Goal: Task Accomplishment & Management: Manage account settings

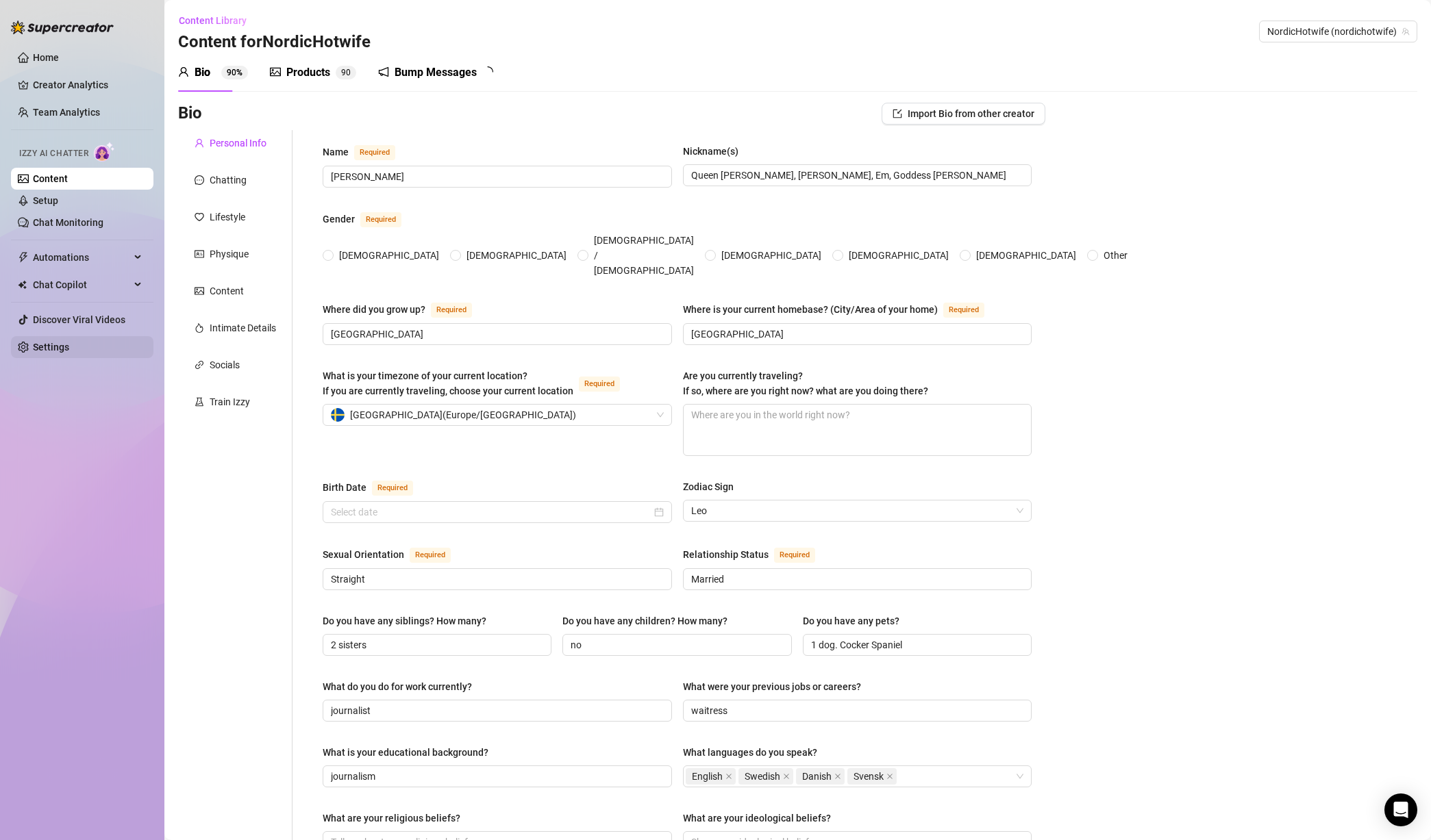
type input "[PERSON_NAME]"
type input "Queen [PERSON_NAME], [PERSON_NAME], Em, Goddess [PERSON_NAME]"
type input "[GEOGRAPHIC_DATA]"
type input "Straight"
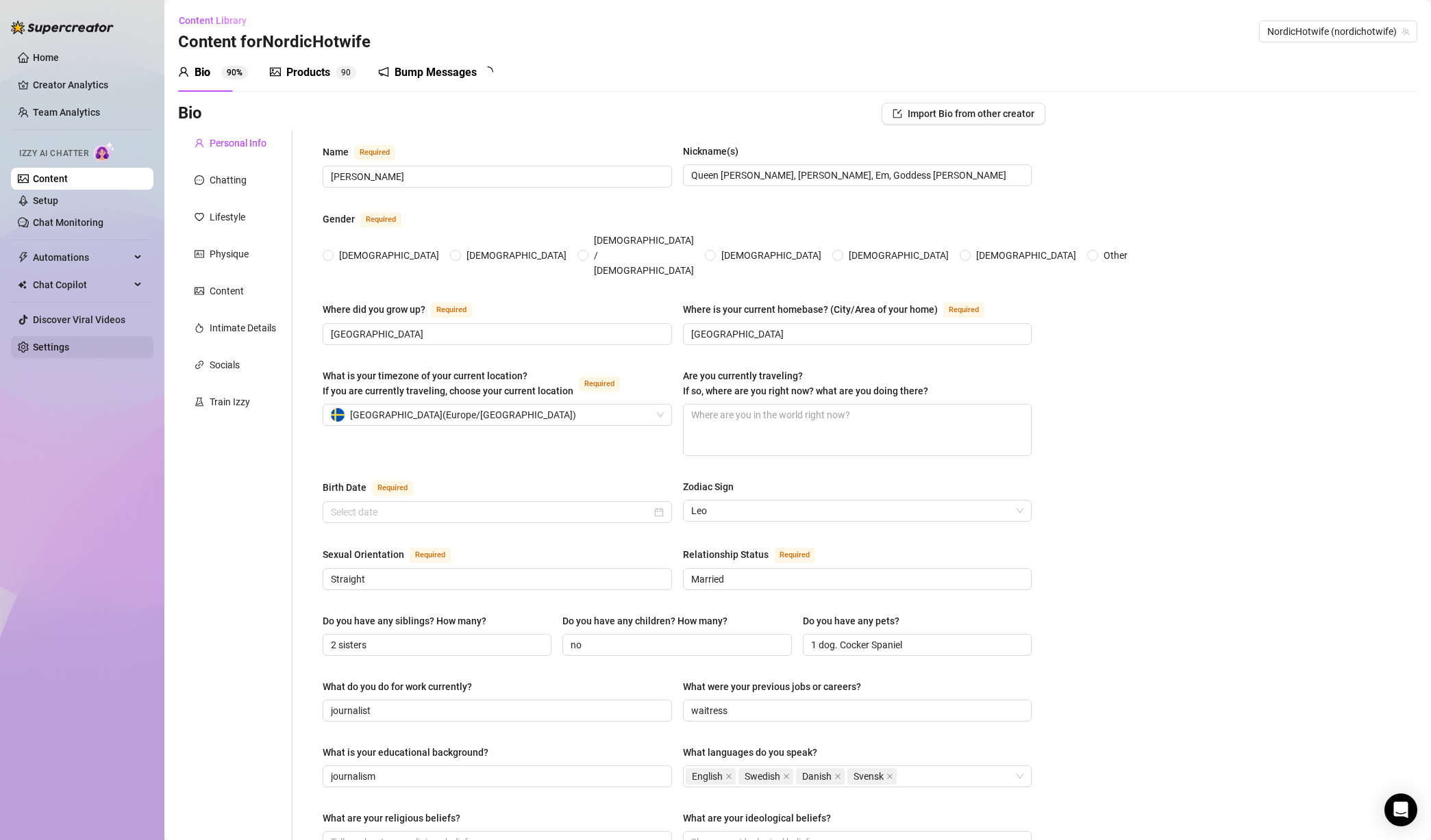
type input "Married"
type input "2 sisters"
type input "no"
type input "1 dog. Cocker Spaniel"
type input "journalist"
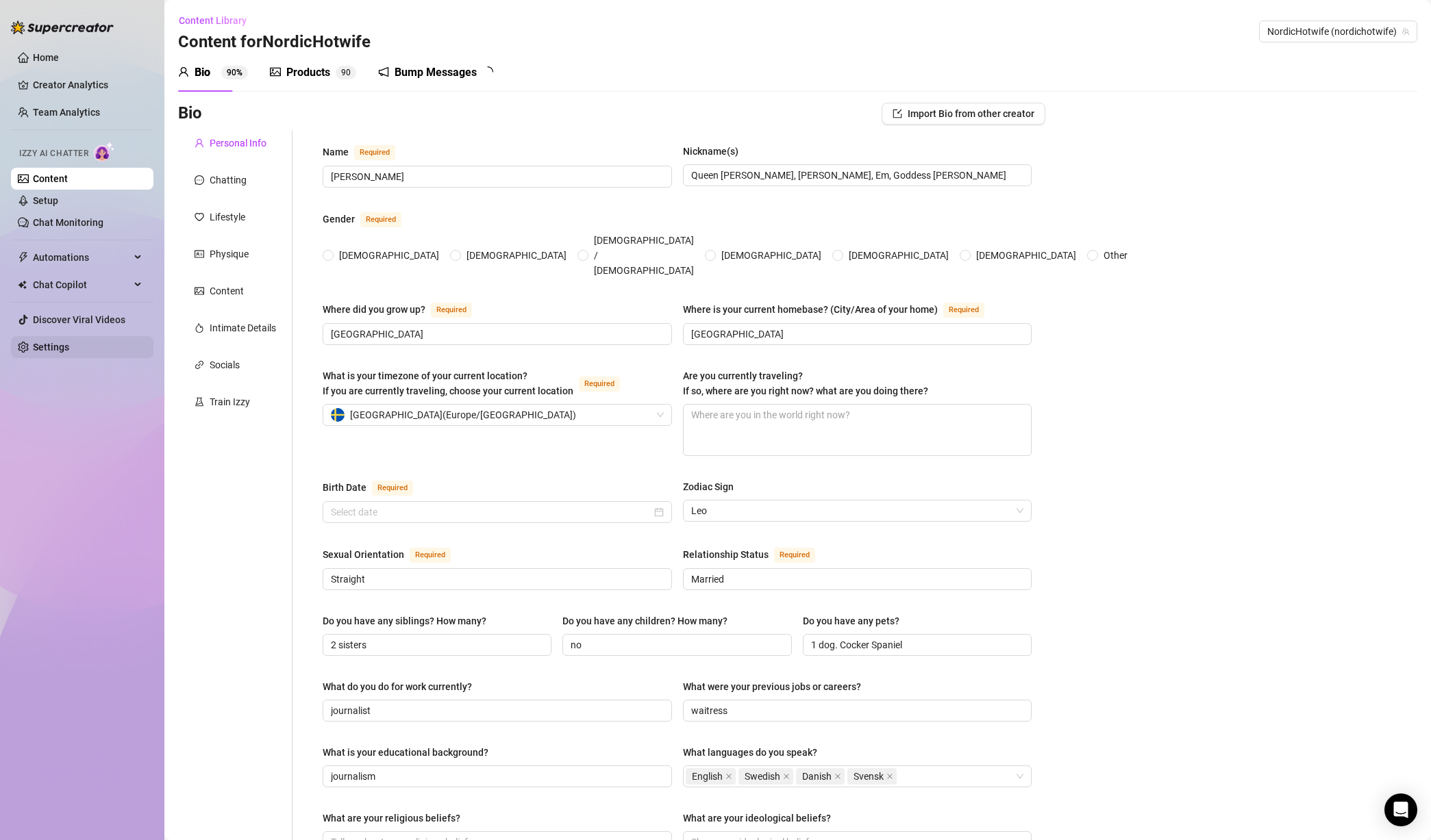
type input "waitress"
type input "journalism"
type textarea "to travel the world and fuck black guys from every country, collecting their cu…"
type textarea "So, I was at this party, right? And I was as hell, dancing with a sexy black gu…"
type textarea "Despite my promiscuous lifestyle, I've never had an STD or unplanned pregnancy.…"
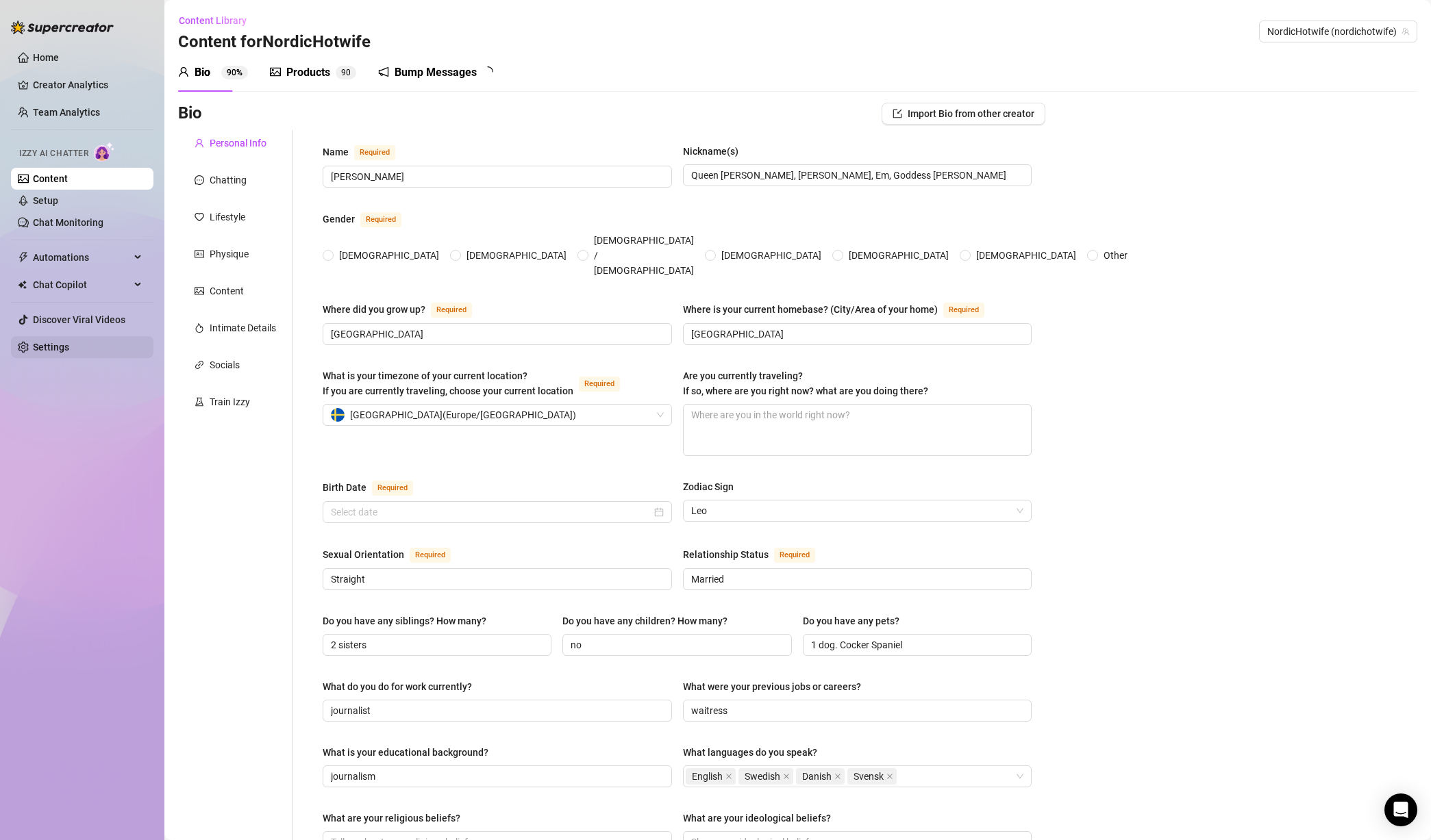
type textarea "I am a BBC slut. I am a [DEMOGRAPHIC_DATA] [PERSON_NAME] that loves cheating on…"
radio input "true"
type input "[DATE]"
click at [62, 353] on link "Settings" at bounding box center [51, 347] width 36 height 11
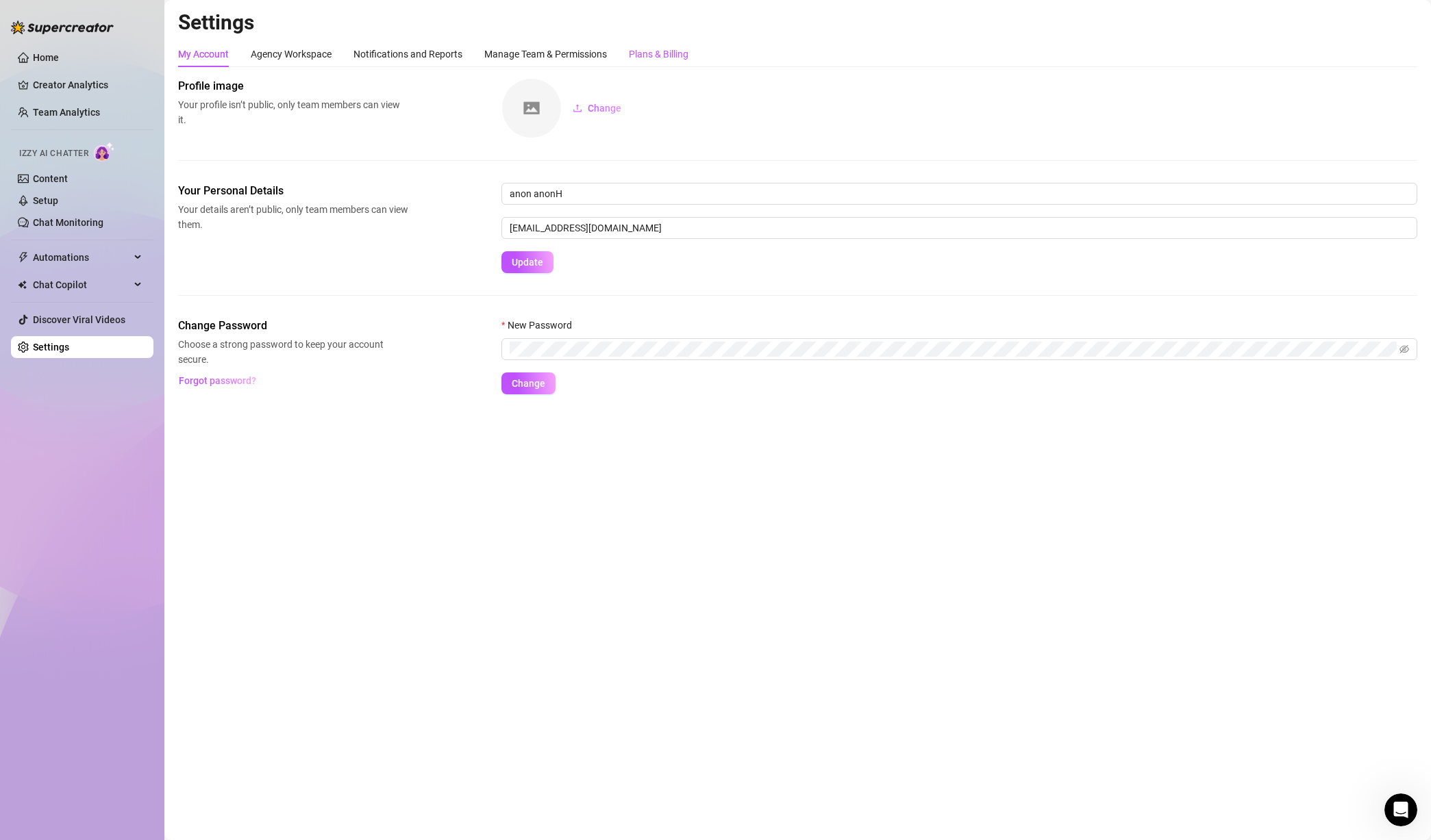
click at [661, 59] on div "Plans & Billing" at bounding box center [658, 54] width 59 height 15
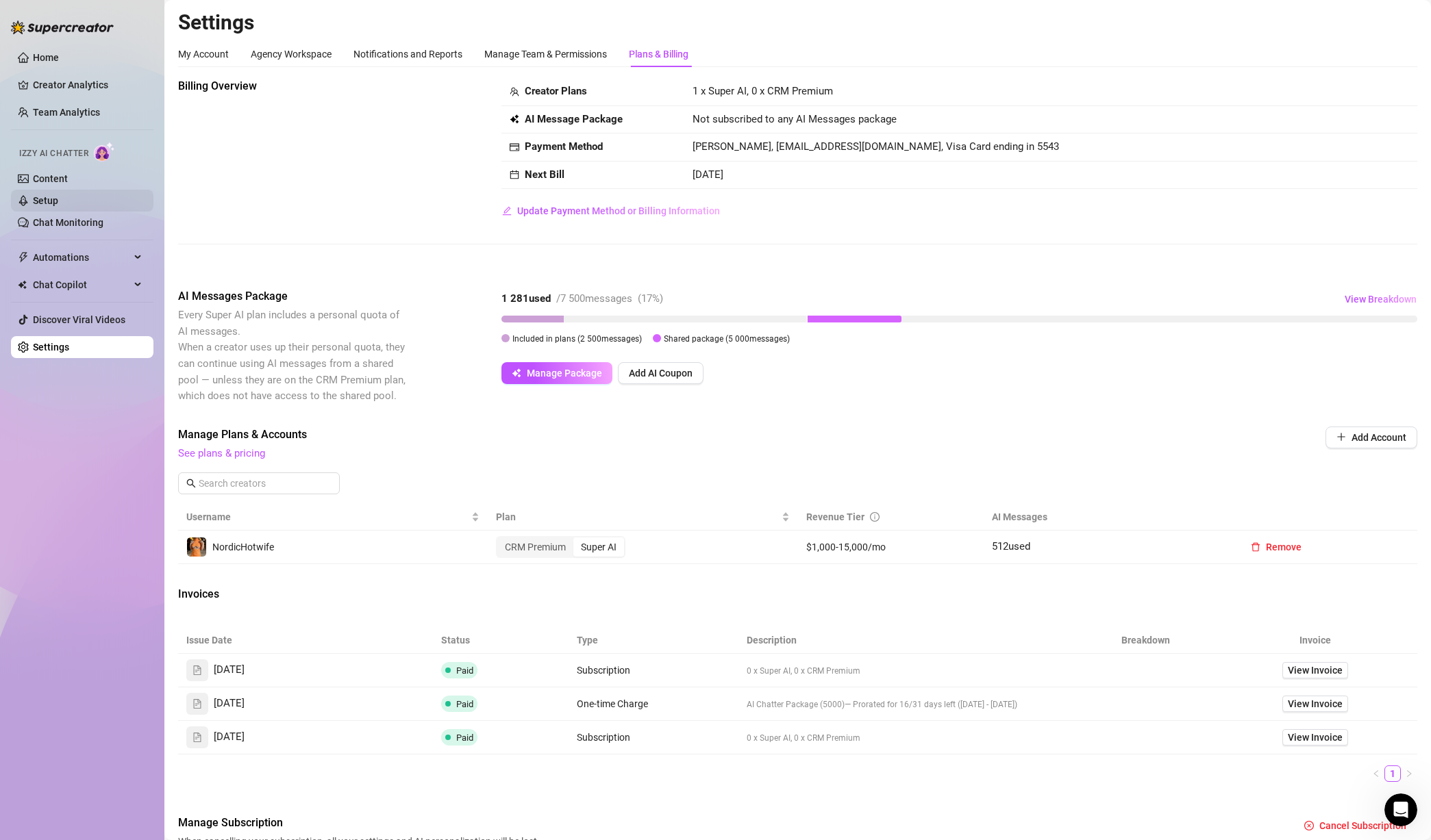
click at [58, 198] on link "Setup" at bounding box center [46, 201] width 25 height 11
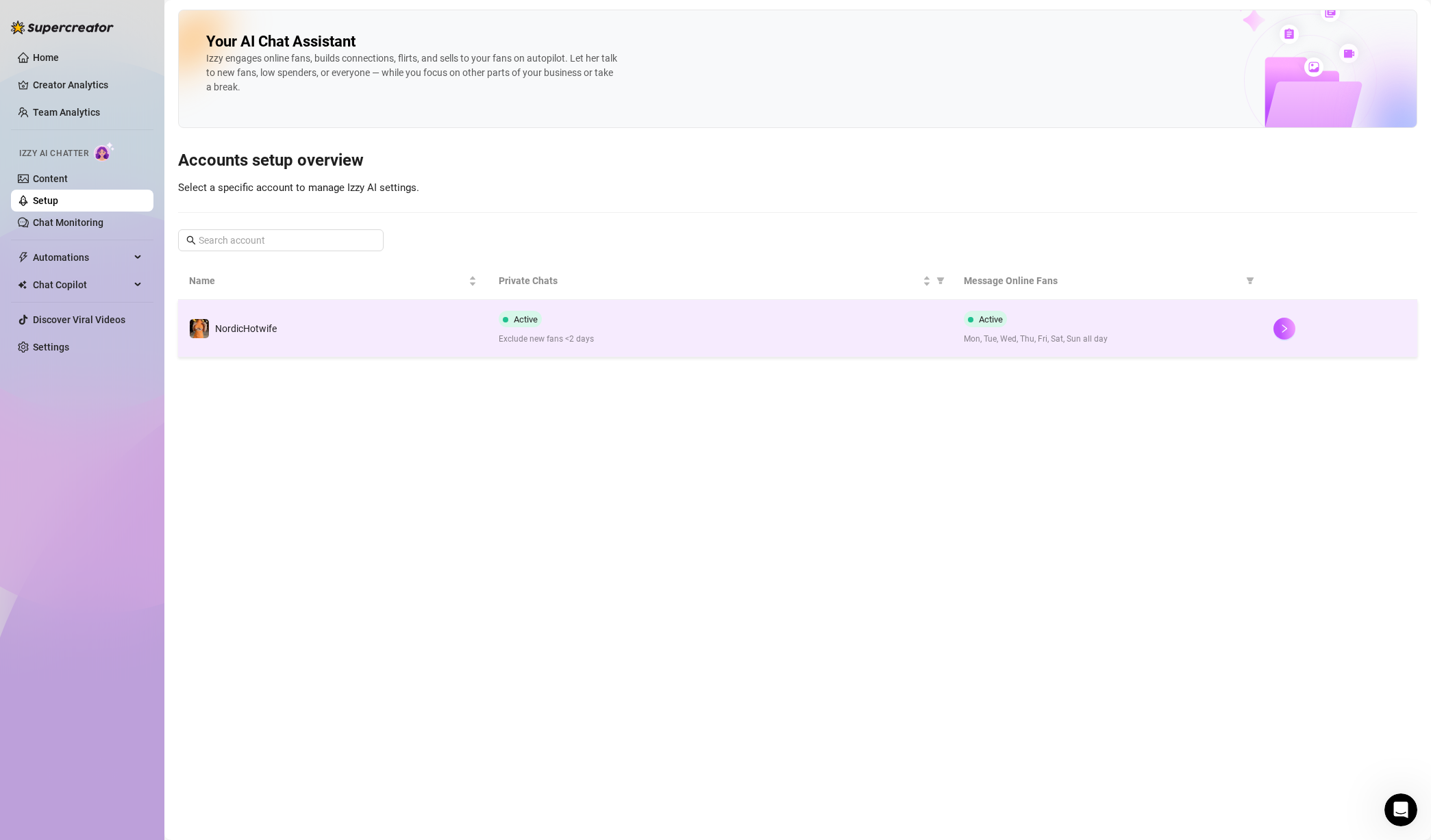
click at [276, 327] on span "NordicHotwife" at bounding box center [246, 329] width 62 height 11
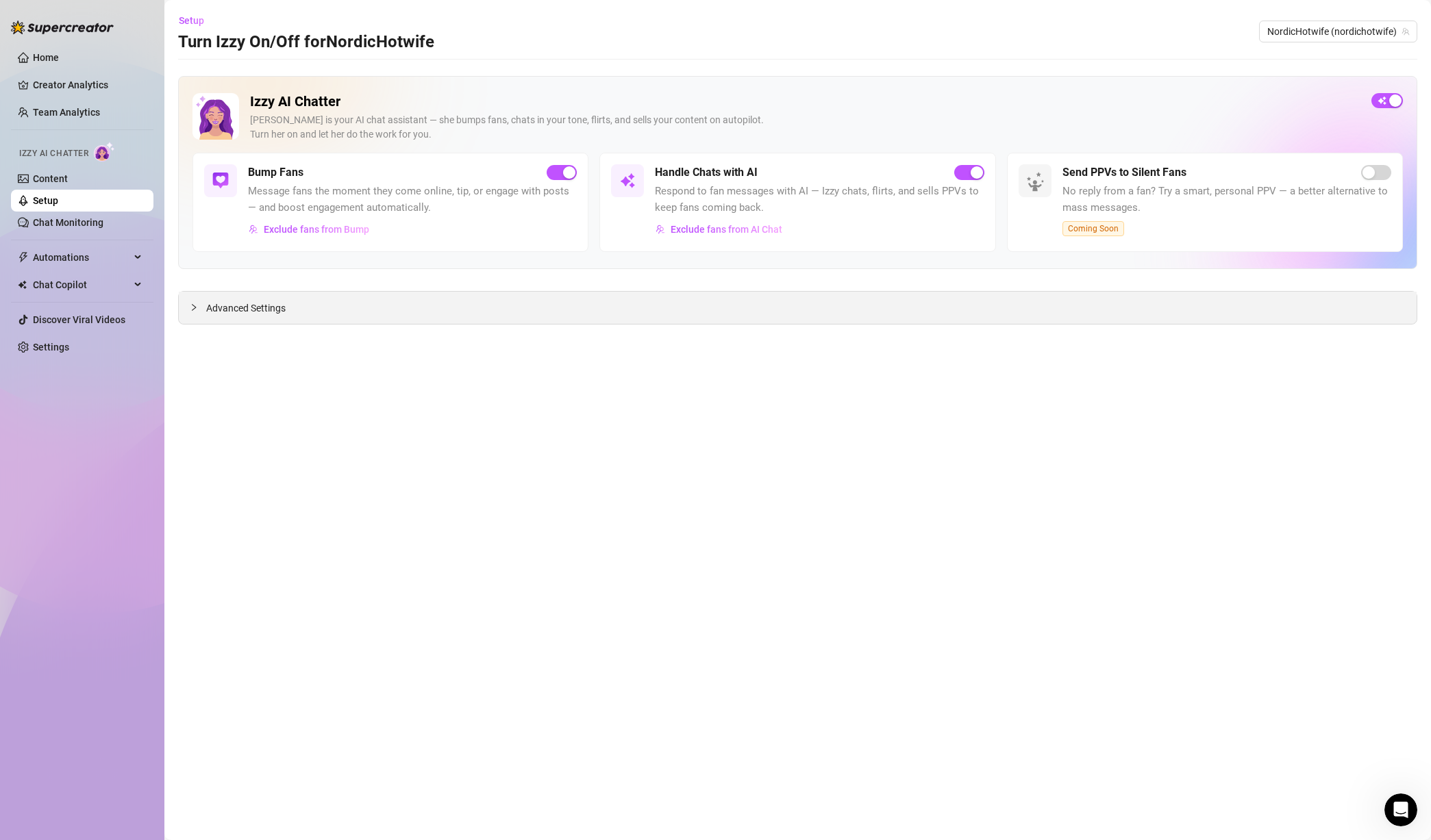
click at [278, 313] on span "Advanced Settings" at bounding box center [245, 309] width 79 height 15
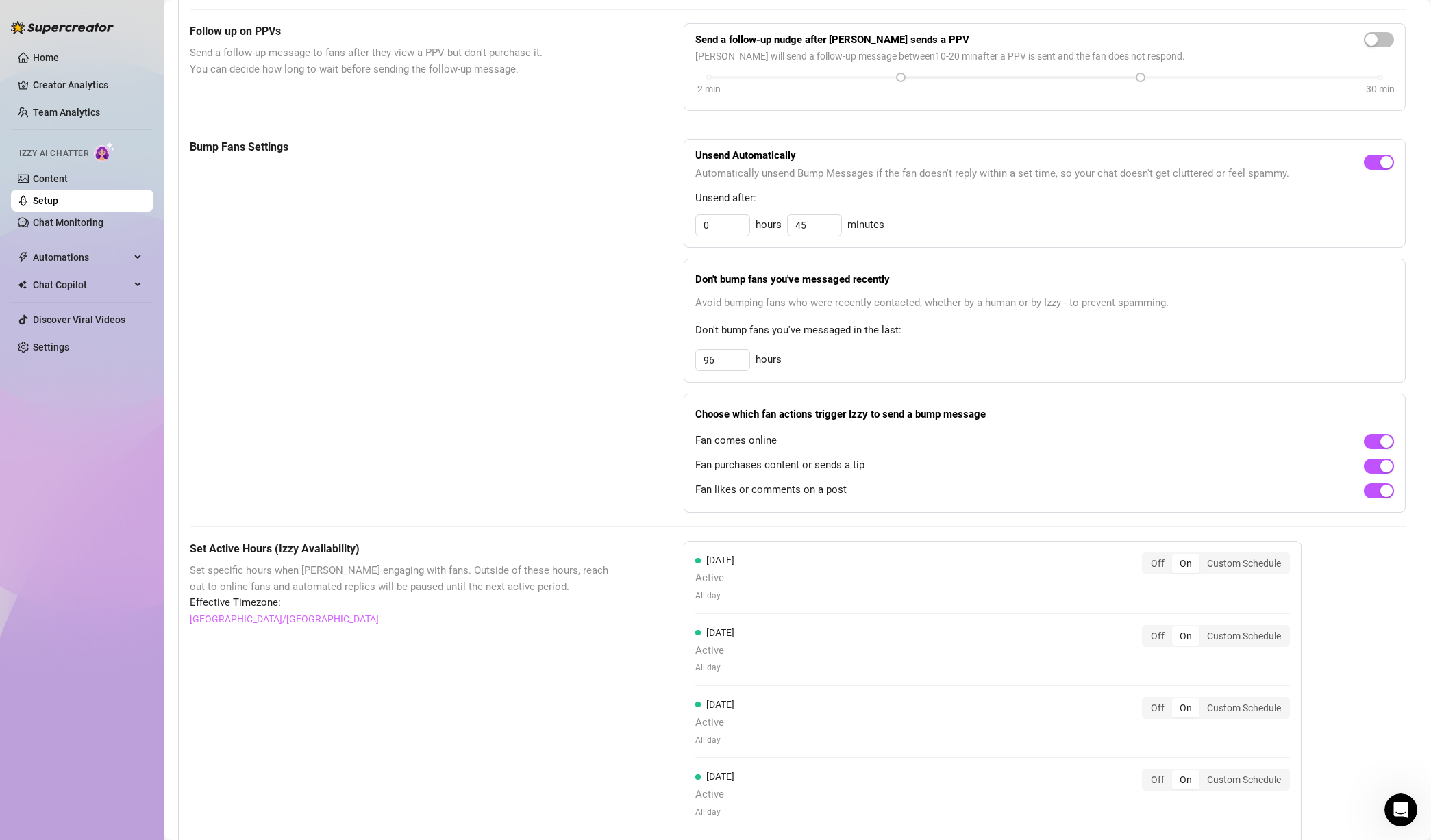
scroll to position [411, 0]
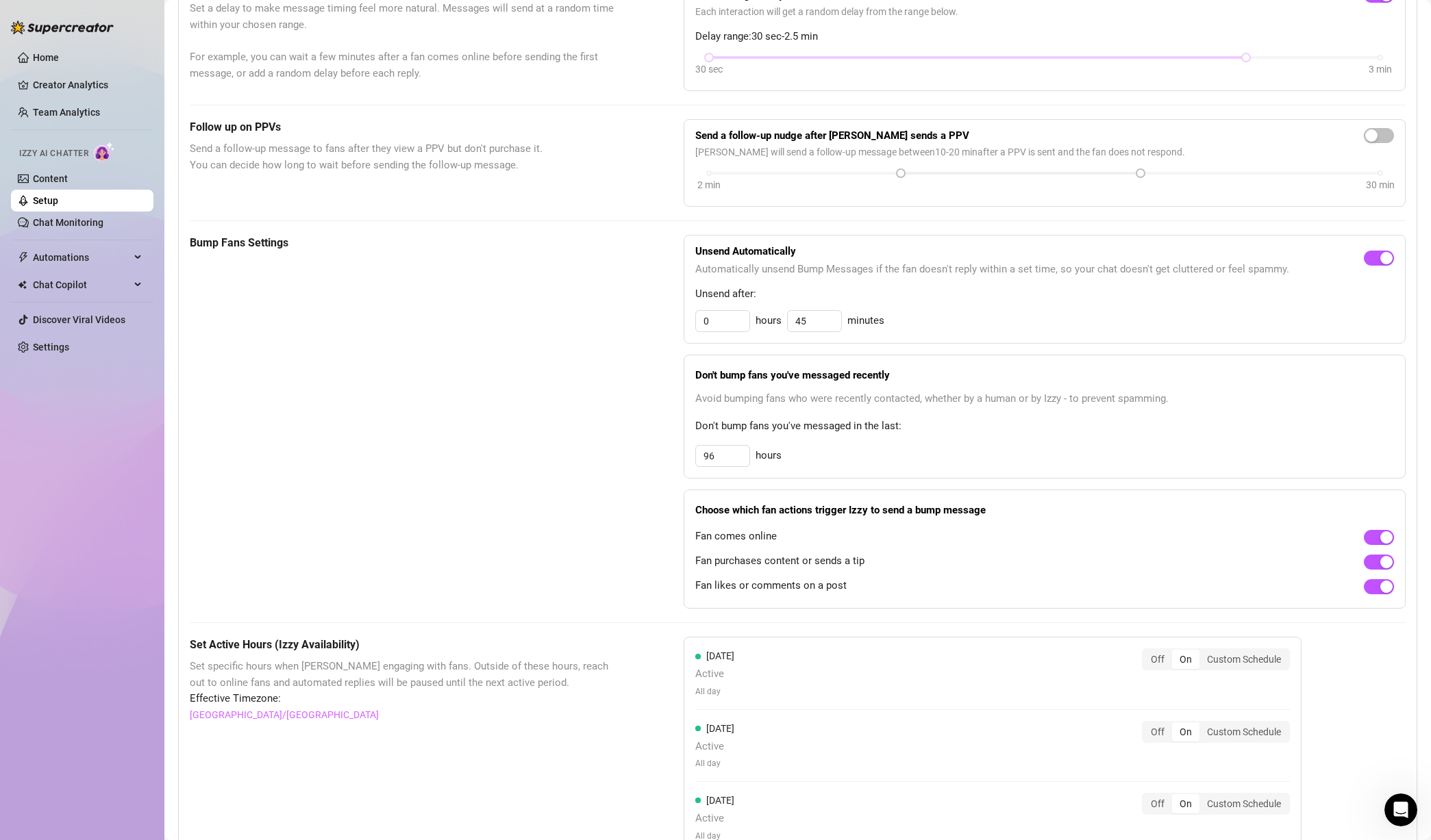
click at [849, 565] on span "Fan purchases content or sends a tip" at bounding box center [779, 561] width 169 height 16
click at [839, 589] on span "Fan likes or comments on a post" at bounding box center [771, 585] width 151 height 16
click at [68, 182] on link "Content" at bounding box center [50, 179] width 35 height 11
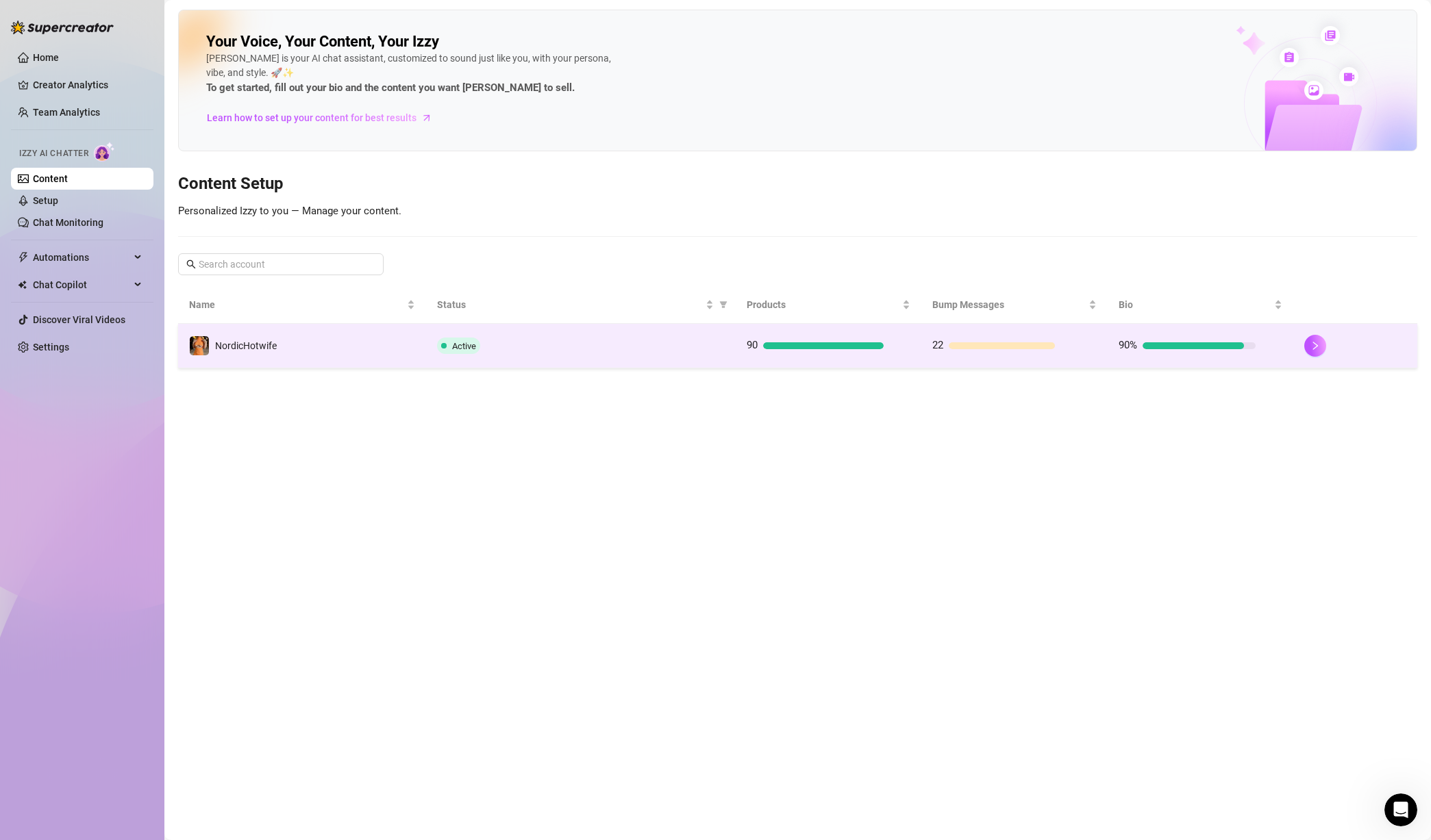
drag, startPoint x: 290, startPoint y: 342, endPoint x: 296, endPoint y: 347, distance: 7.8
click at [296, 347] on td "NordicHotwife" at bounding box center [302, 346] width 248 height 45
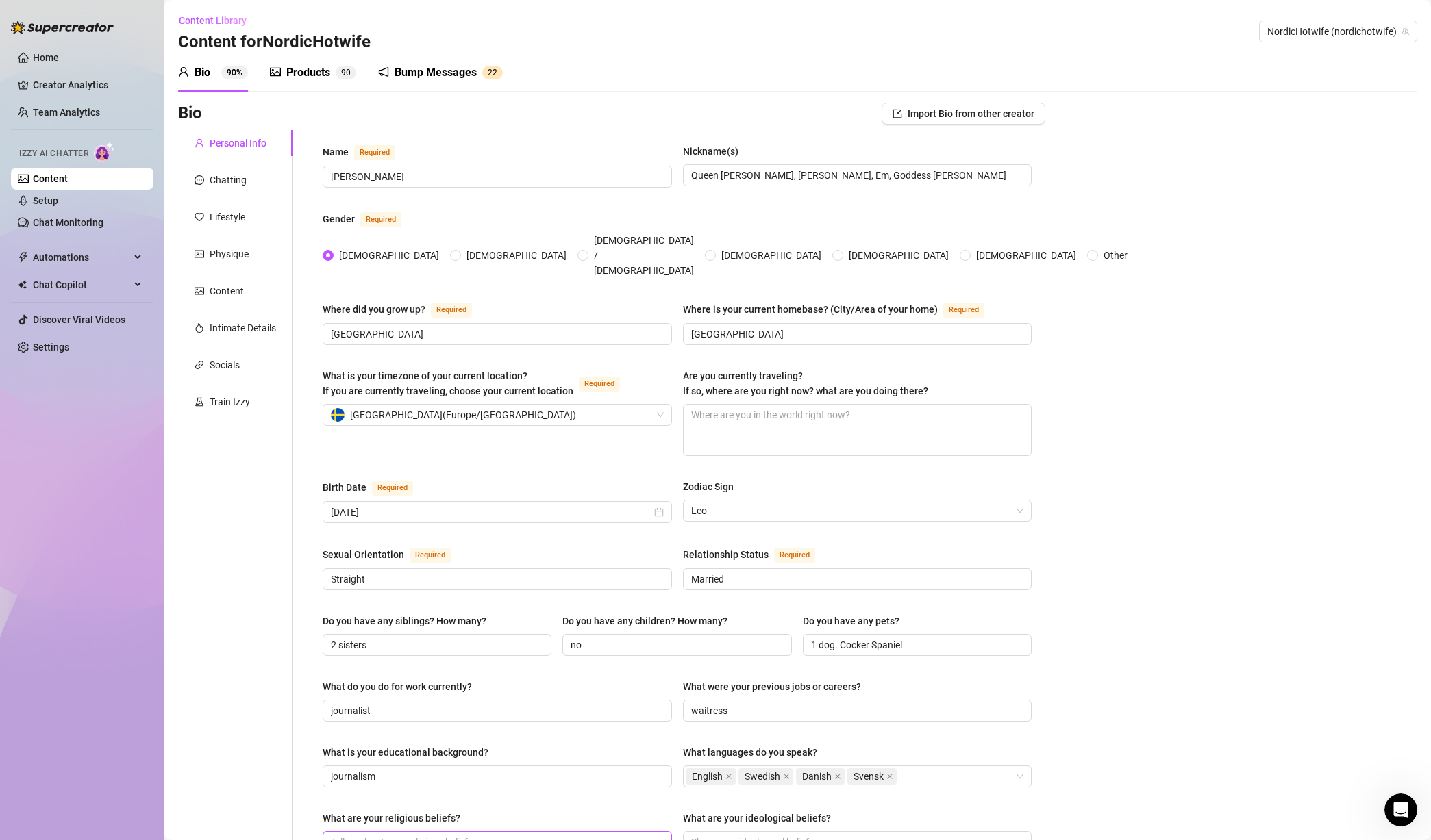
scroll to position [516, 0]
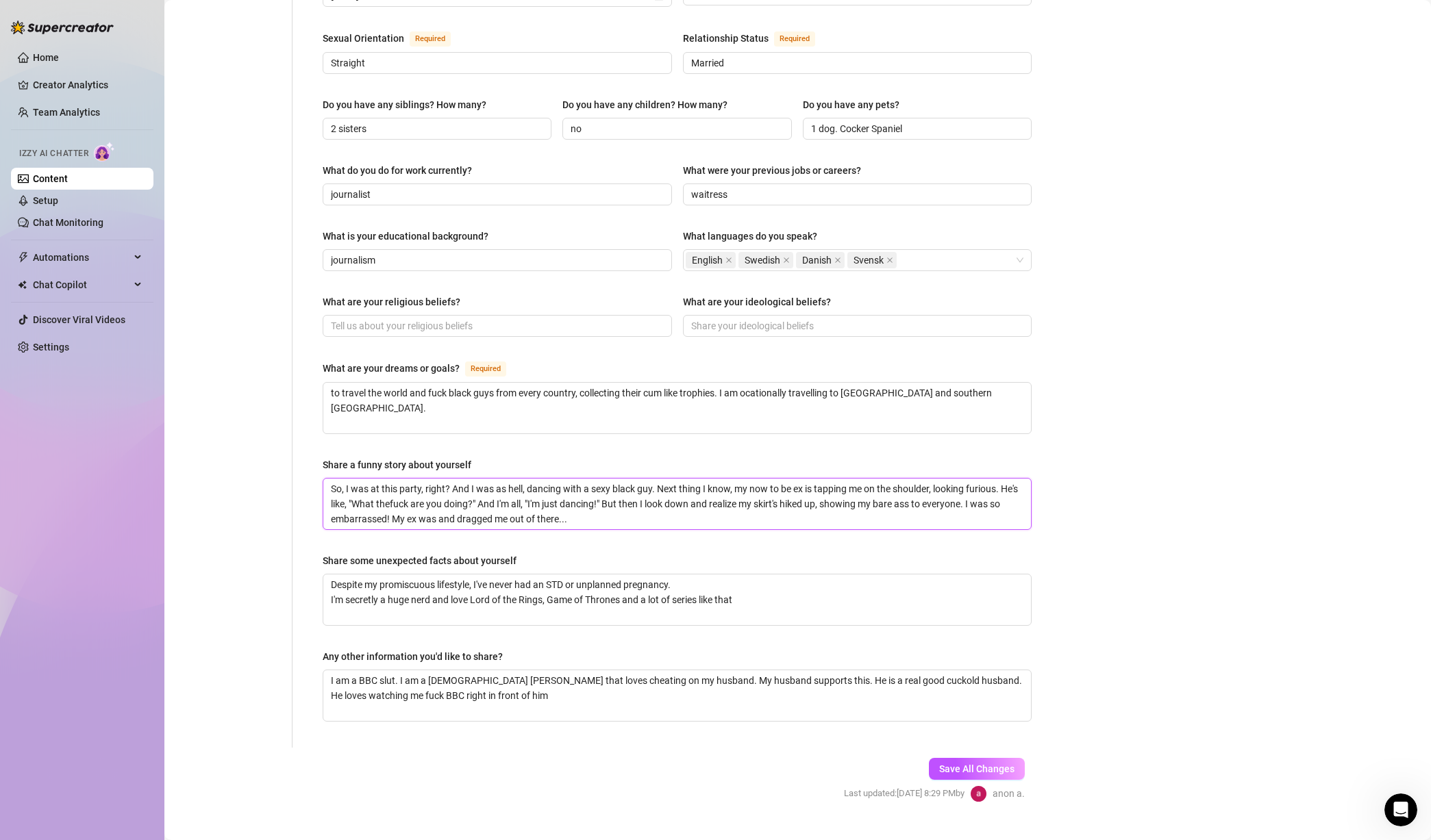
click at [697, 479] on textarea "So, I was at this party, right? And I was as hell, dancing with a sexy black gu…" at bounding box center [677, 504] width 707 height 51
click at [1118, 526] on div "Bio Import Bio from other creator Personal Info Chatting Lifestyle Physique Con…" at bounding box center [798, 207] width 1239 height 1240
click at [494, 383] on textarea "to travel the world and fuck black guys from every country, collecting their cu…" at bounding box center [677, 408] width 707 height 51
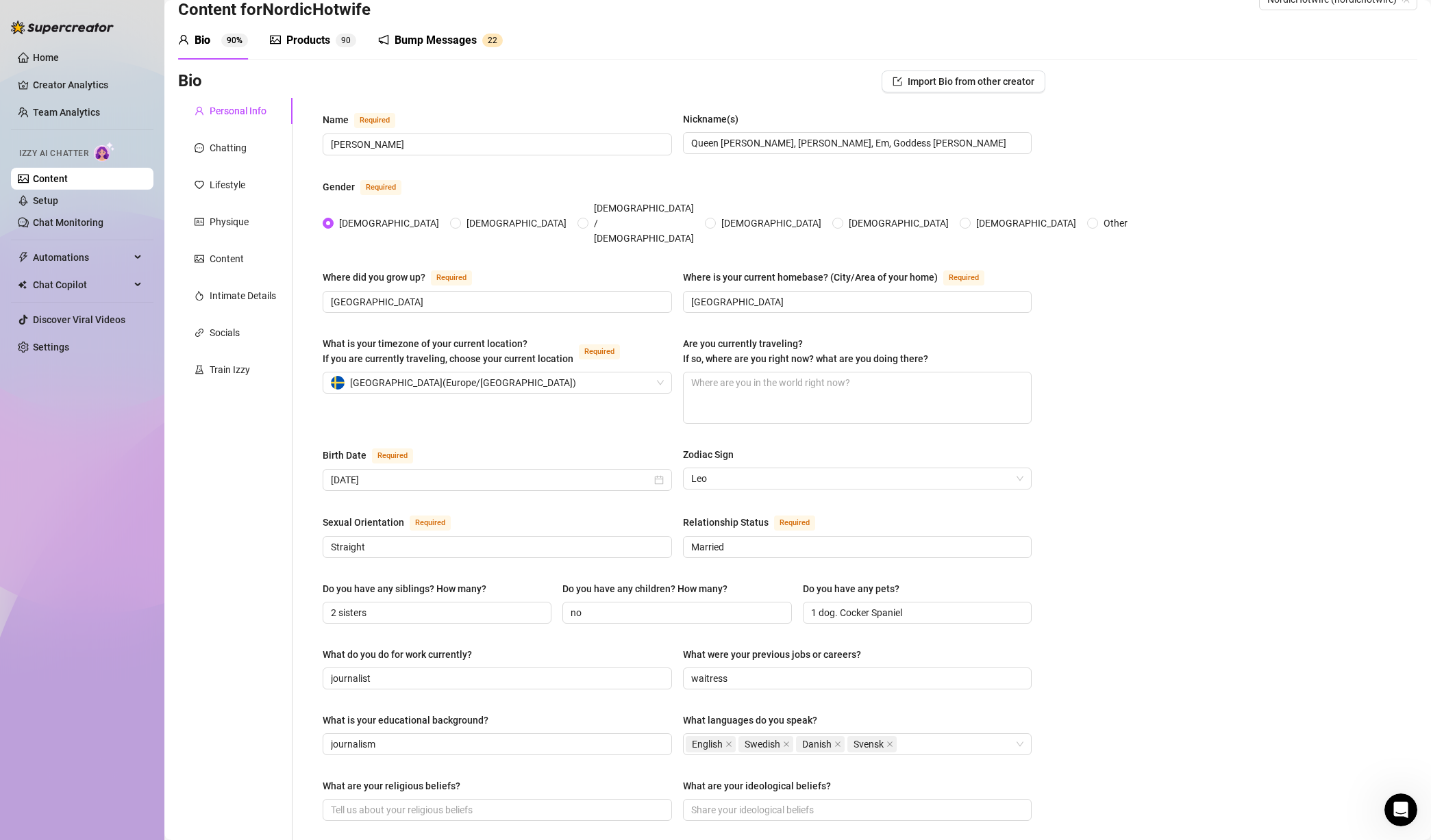
scroll to position [0, 0]
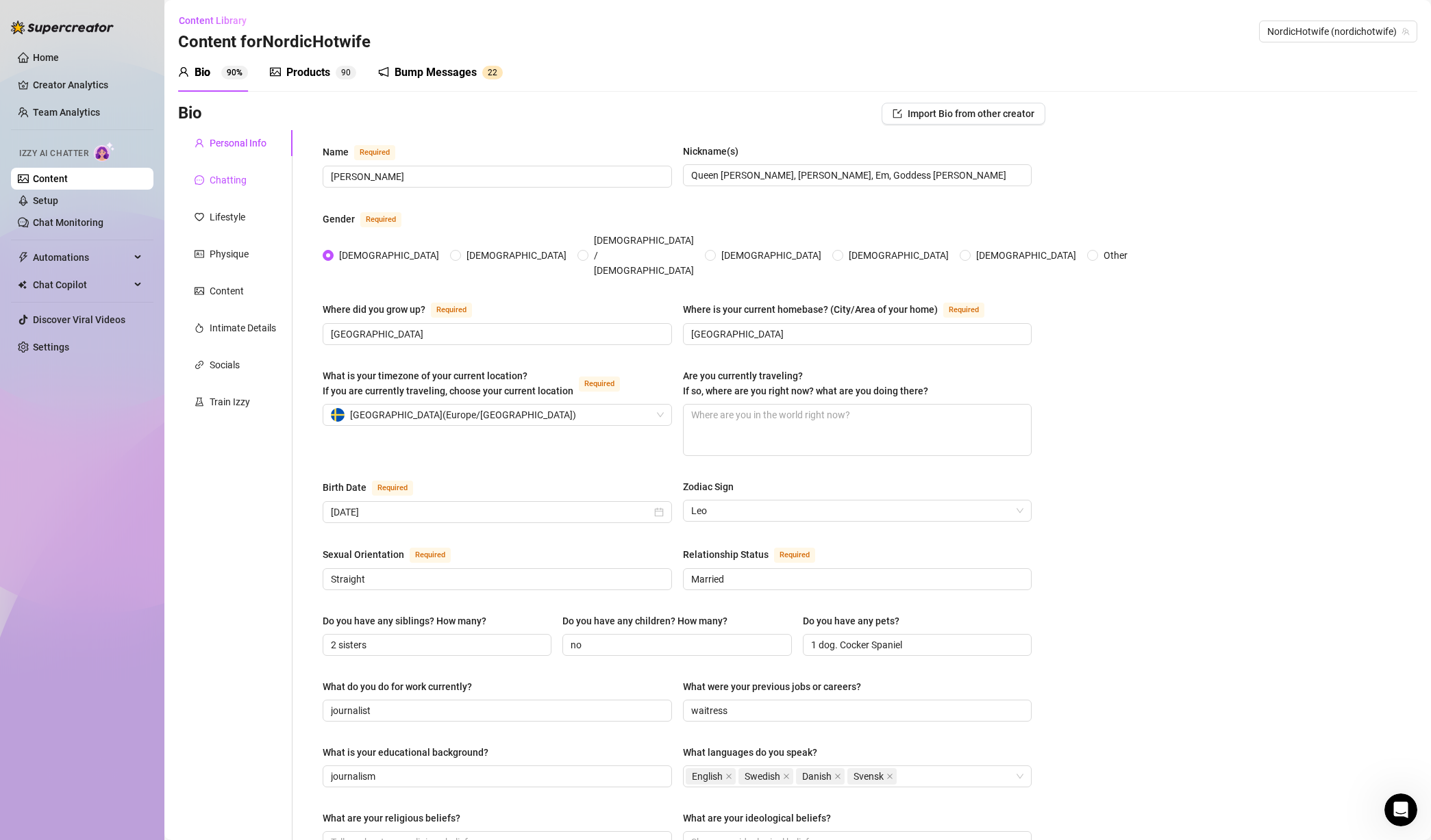
click at [242, 183] on div "Chatting" at bounding box center [228, 180] width 37 height 15
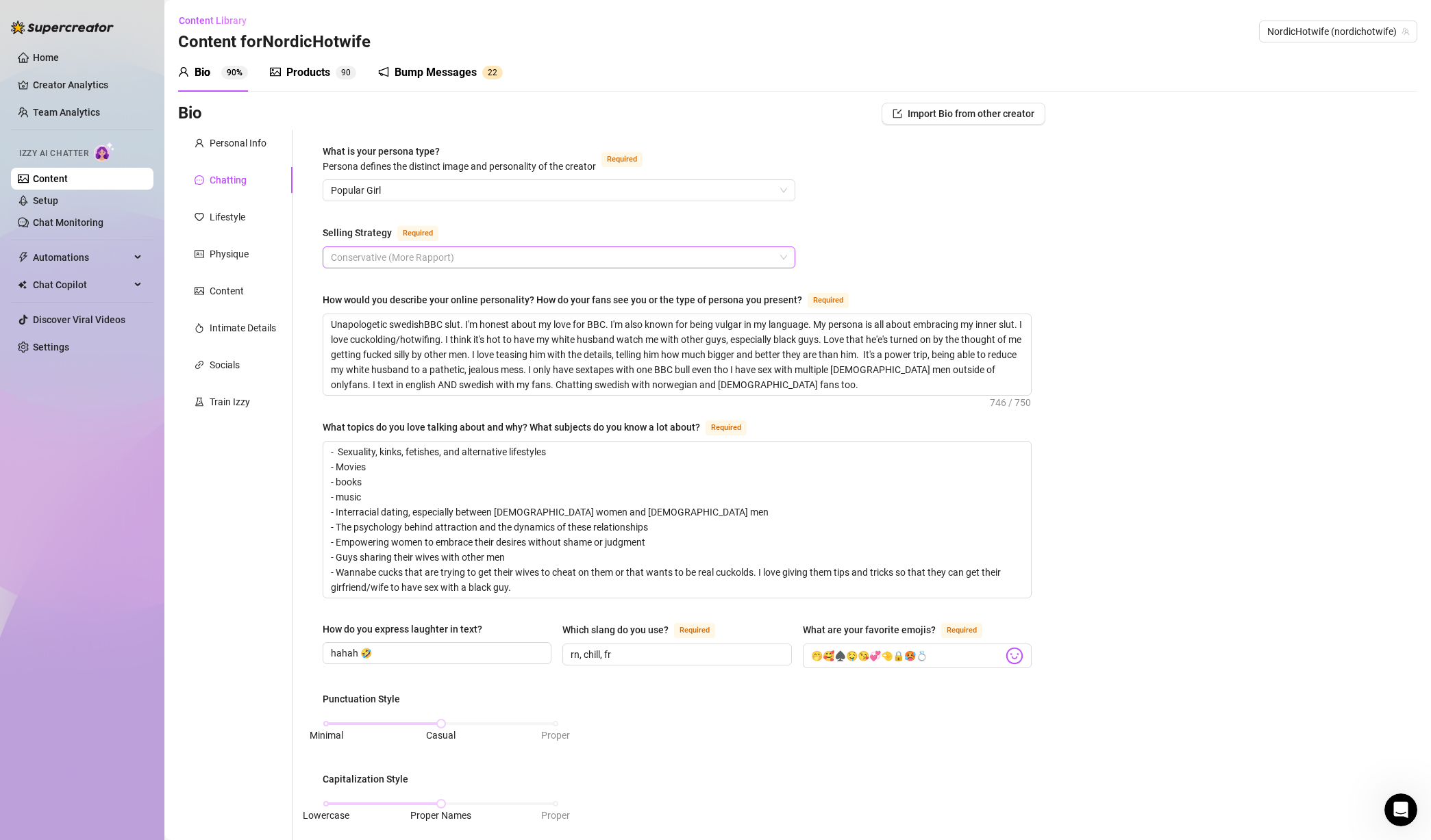
click at [464, 255] on span "Conservative (More Rapport)" at bounding box center [559, 257] width 456 height 21
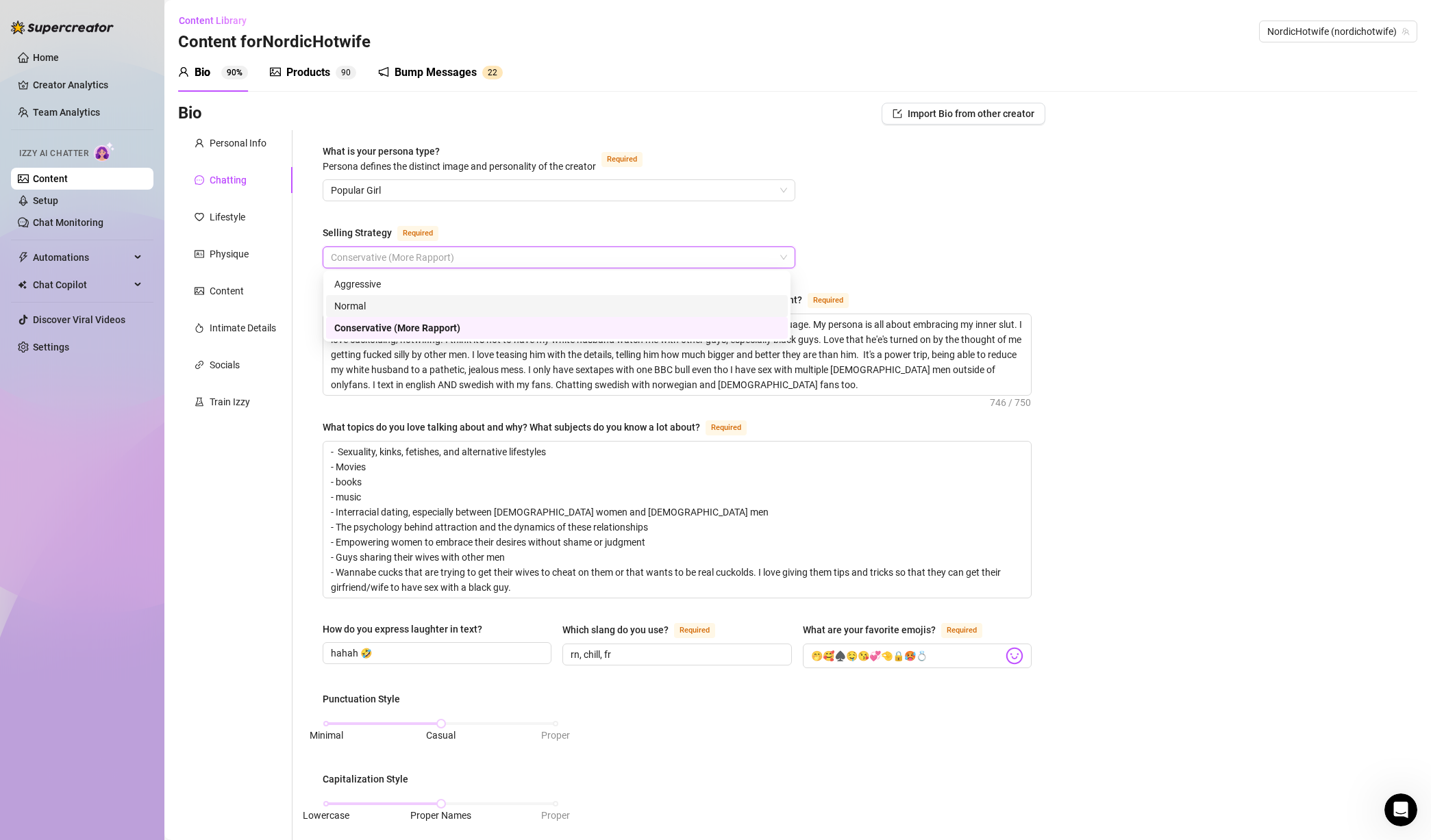
click at [454, 308] on div "Normal" at bounding box center [556, 306] width 445 height 15
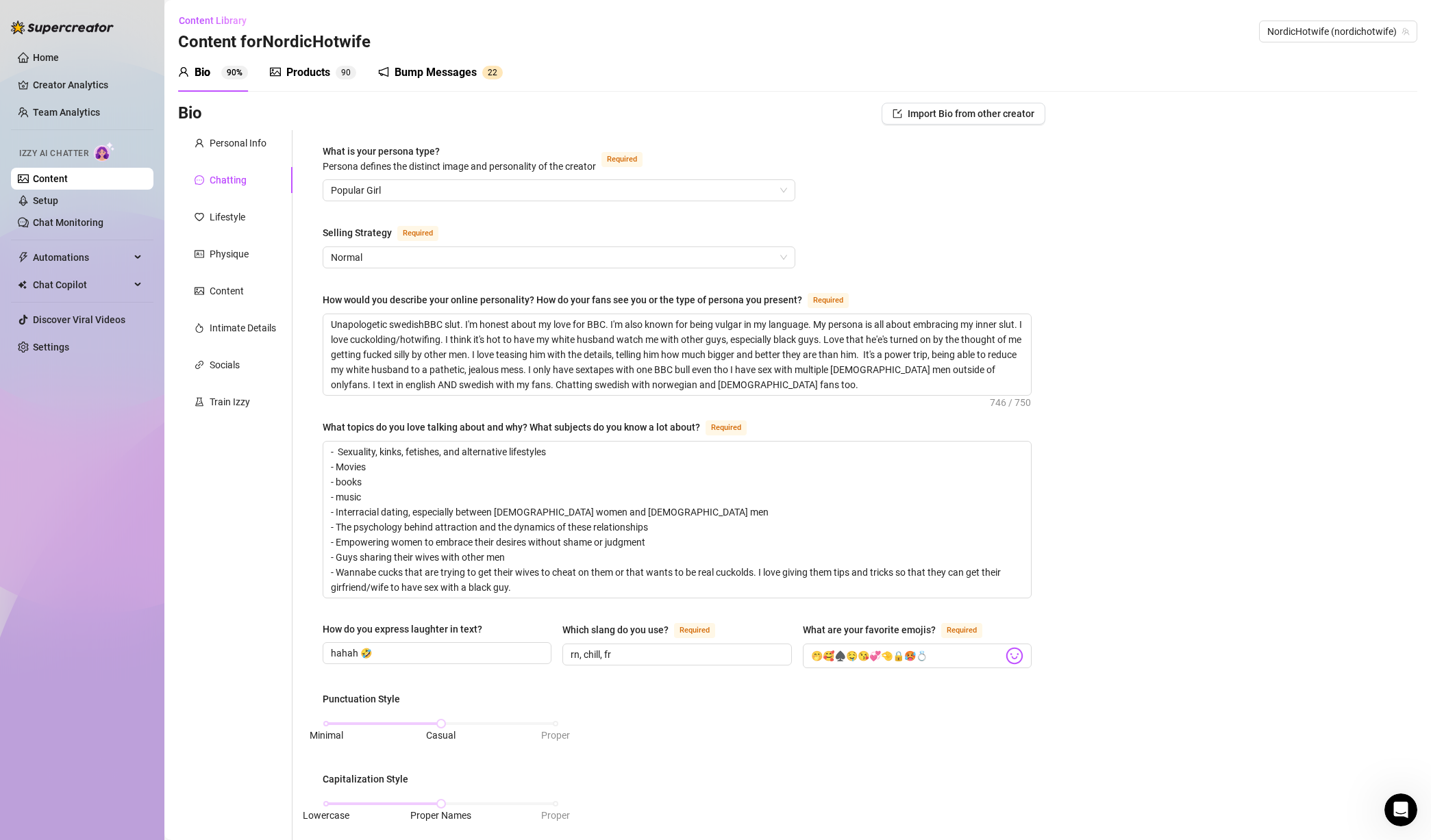
click at [638, 212] on div "What is your persona type? [PERSON_NAME] defines the distinct image and persona…" at bounding box center [677, 702] width 709 height 1117
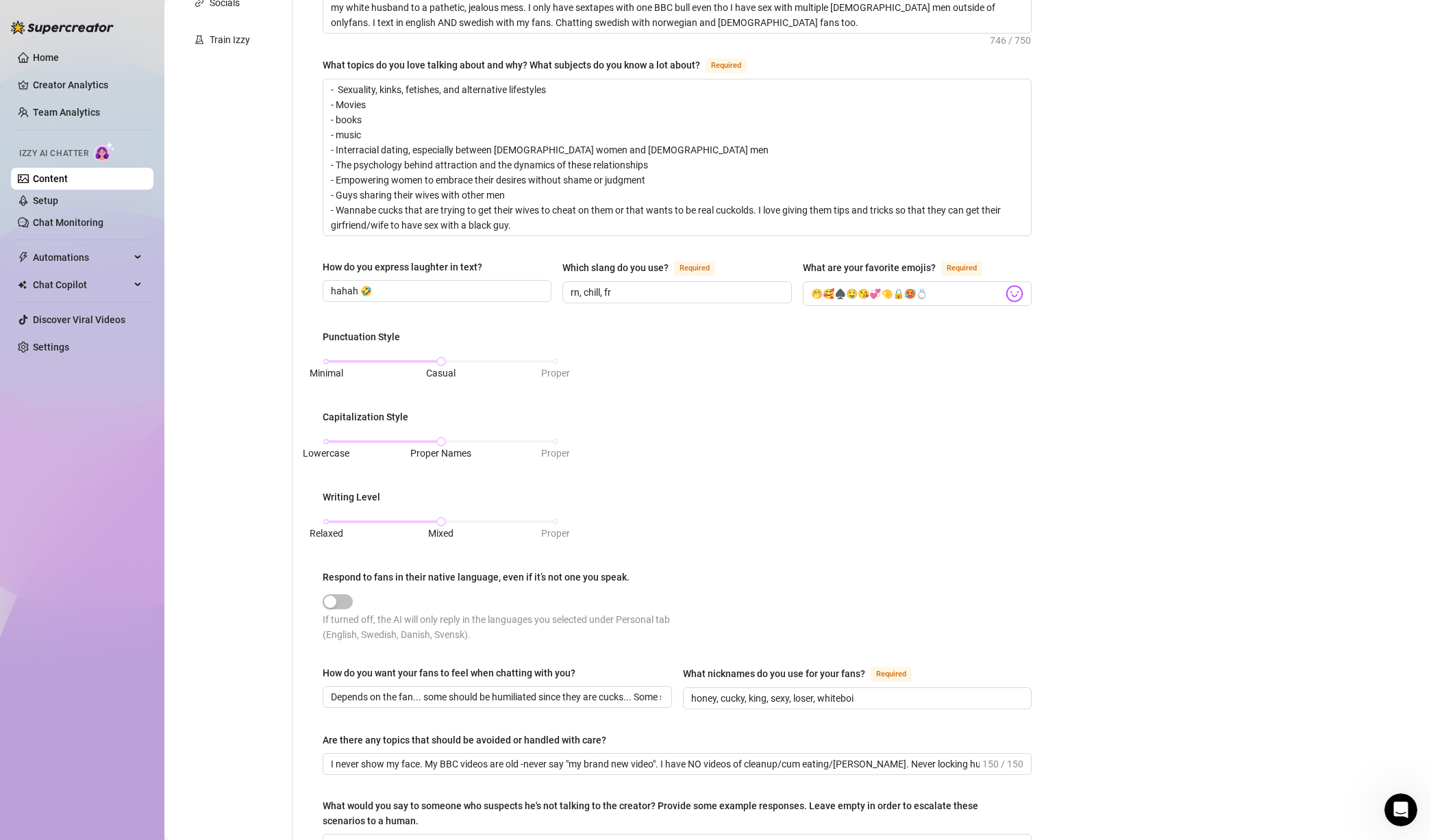
scroll to position [551, 0]
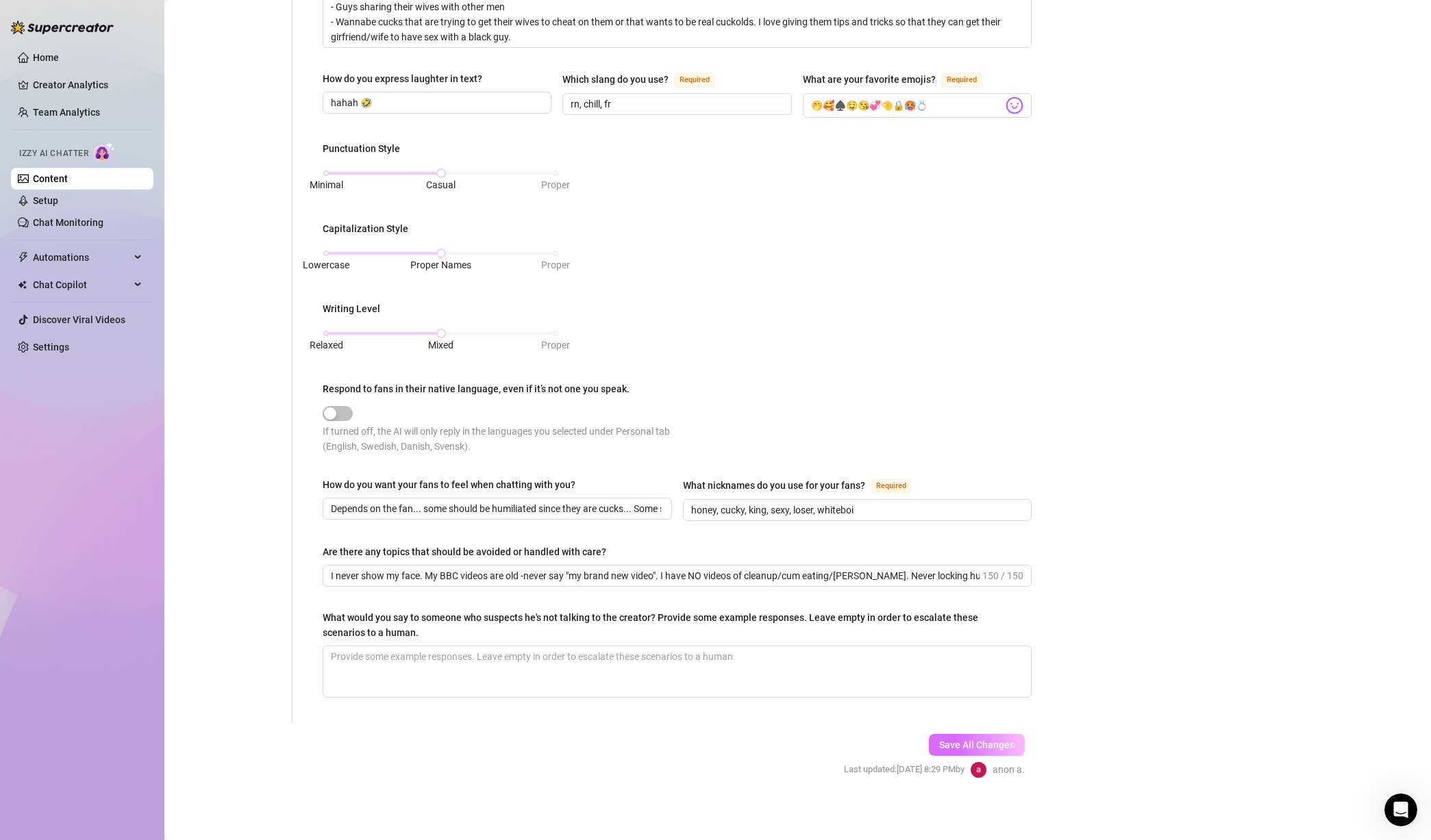
click at [973, 741] on span "Save All Changes" at bounding box center [977, 745] width 76 height 11
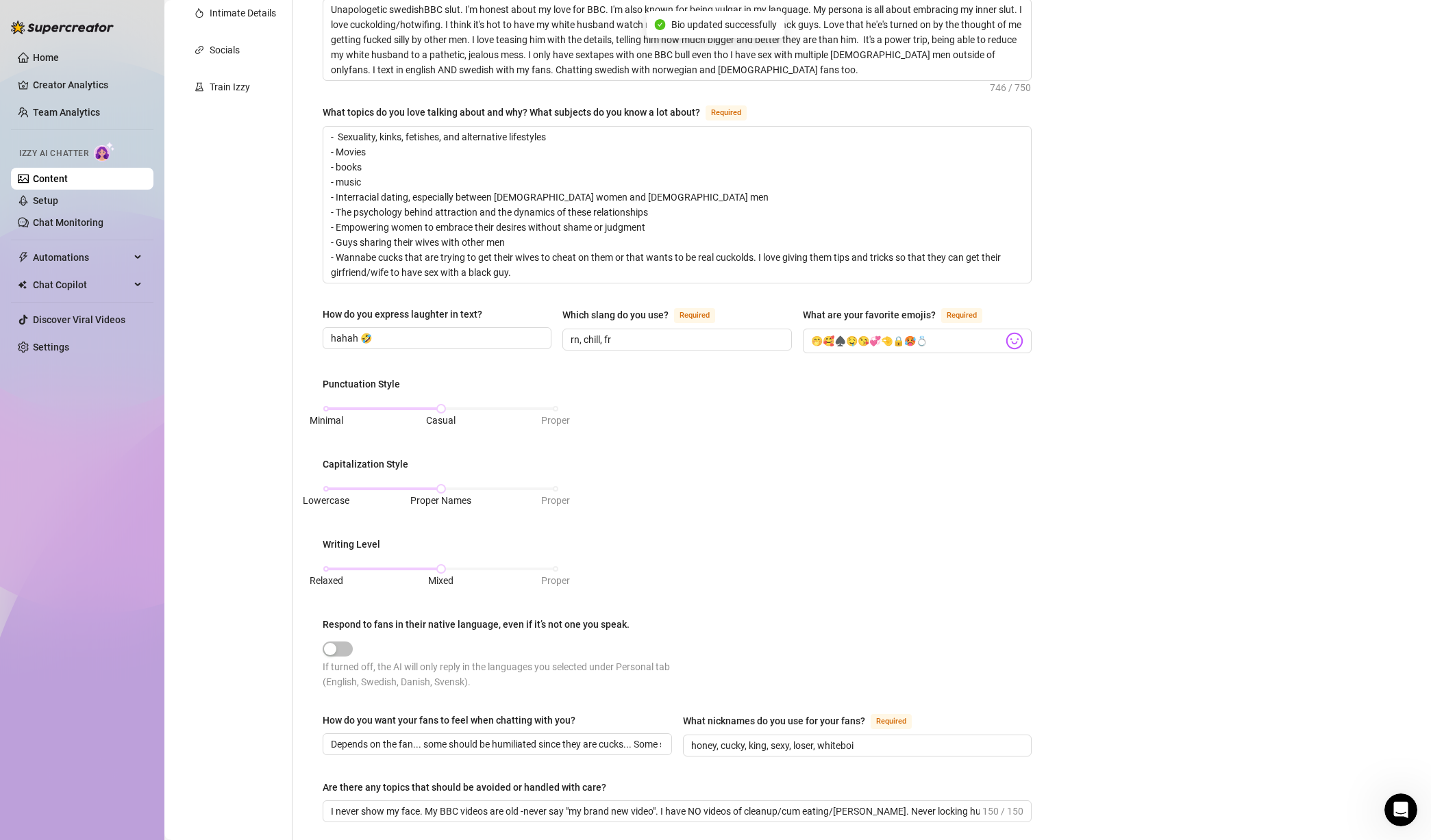
scroll to position [0, 0]
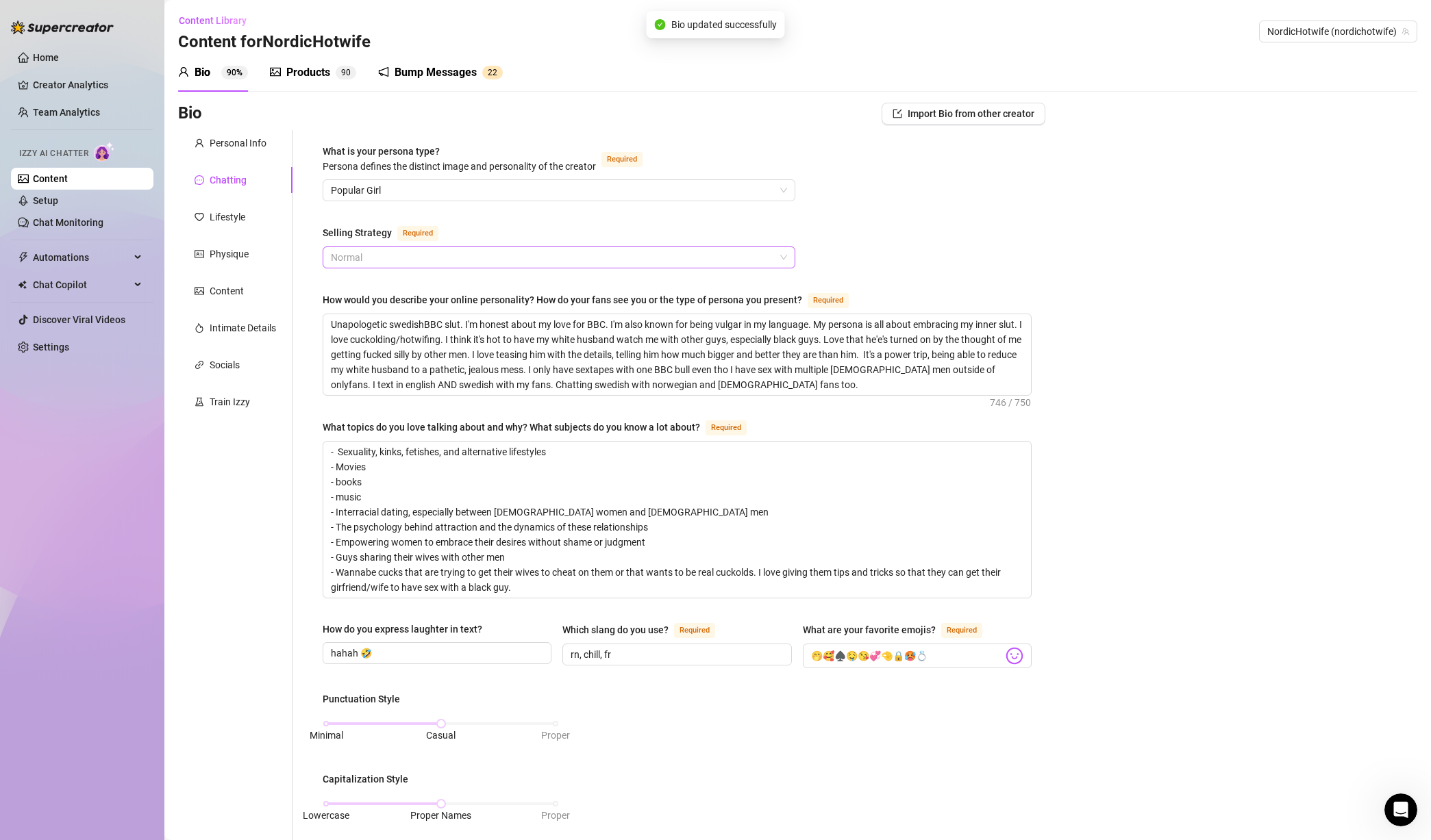
click at [490, 255] on span "Normal" at bounding box center [559, 257] width 456 height 21
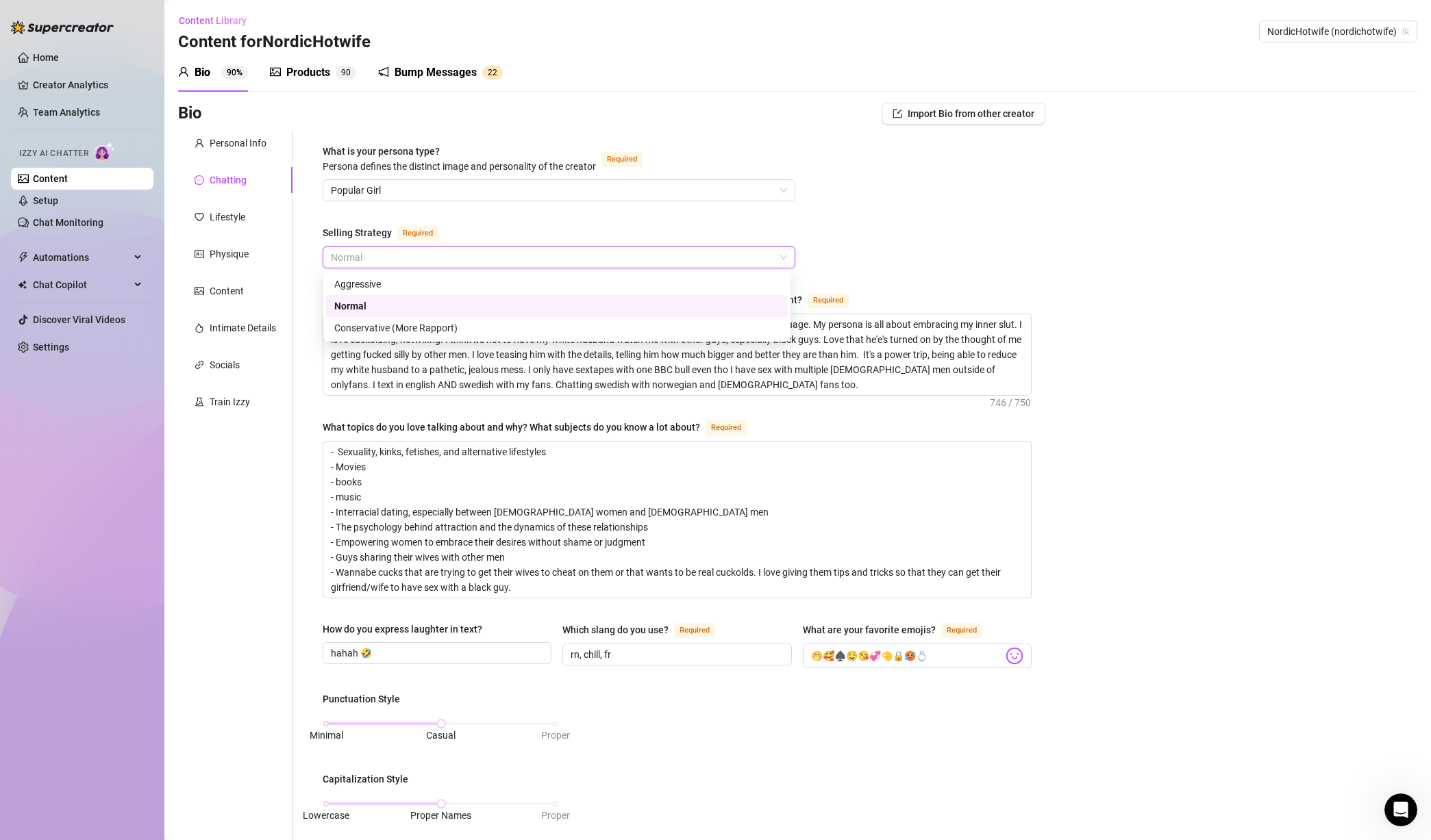
click at [518, 217] on div "What is your persona type? [PERSON_NAME] defines the distinct image and persona…" at bounding box center [677, 702] width 709 height 1117
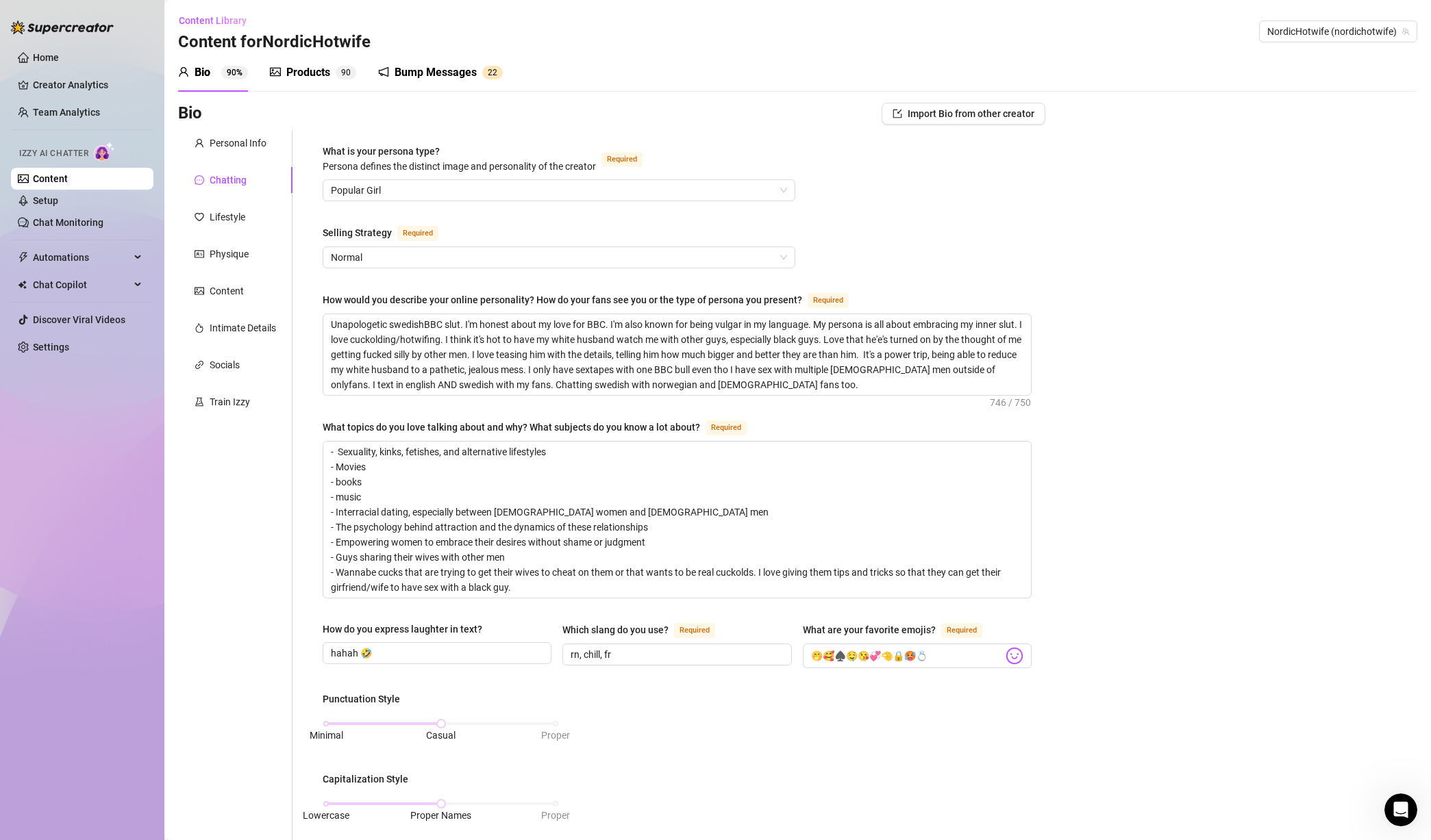
click at [1114, 380] on div "Bio Import Bio from other creator Personal Info Chatting Lifestyle Physique Con…" at bounding box center [798, 727] width 1239 height 1250
